Goal: Information Seeking & Learning: Learn about a topic

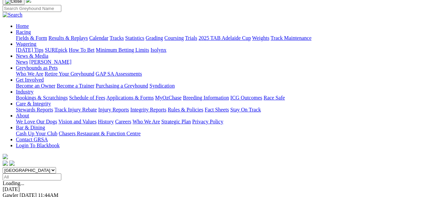
scroll to position [66, 0]
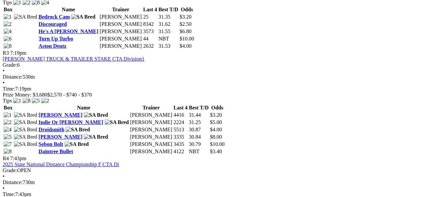
scroll to position [530, 0]
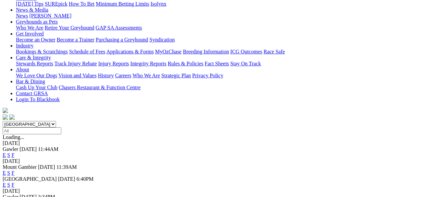
scroll to position [99, 0]
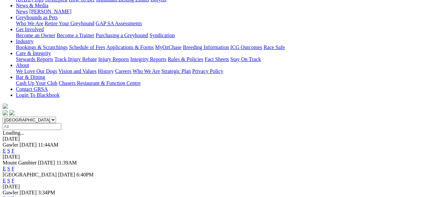
click at [6, 178] on link "E" at bounding box center [4, 181] width 3 height 6
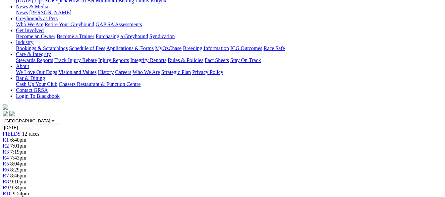
scroll to position [99, 0]
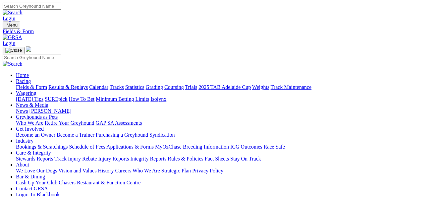
click at [71, 84] on link "Results & Replays" at bounding box center [67, 87] width 39 height 6
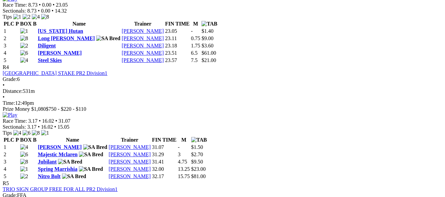
scroll to position [630, 0]
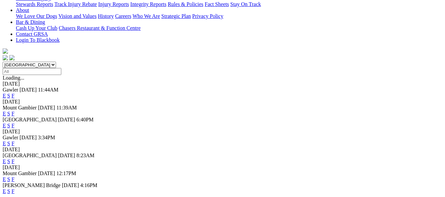
scroll to position [166, 0]
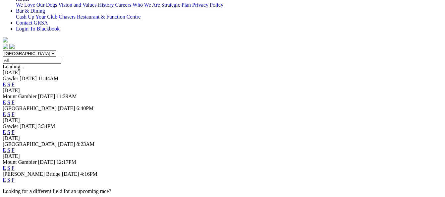
click at [15, 129] on link "F" at bounding box center [13, 132] width 3 height 6
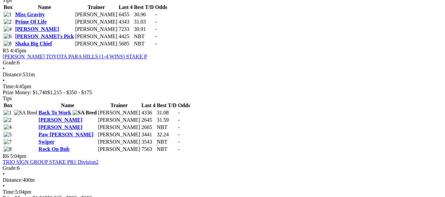
scroll to position [696, 0]
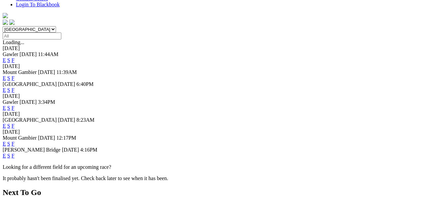
scroll to position [199, 0]
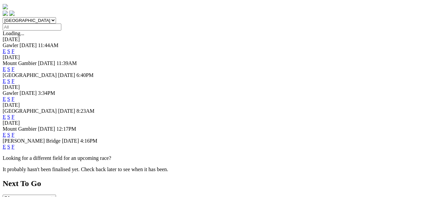
click at [15, 144] on link "F" at bounding box center [13, 147] width 3 height 6
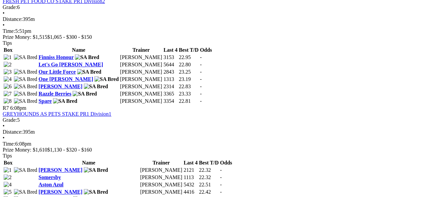
scroll to position [961, 0]
